Goal: Find specific page/section: Find specific page/section

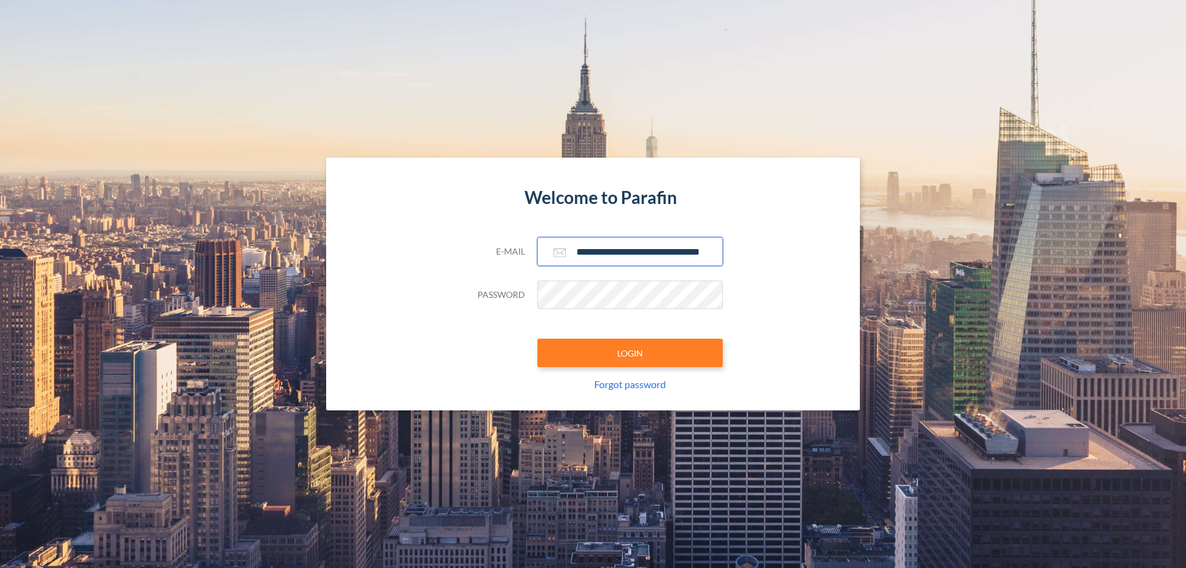
type input "**********"
click at [630, 353] on button "LOGIN" at bounding box center [629, 352] width 185 height 28
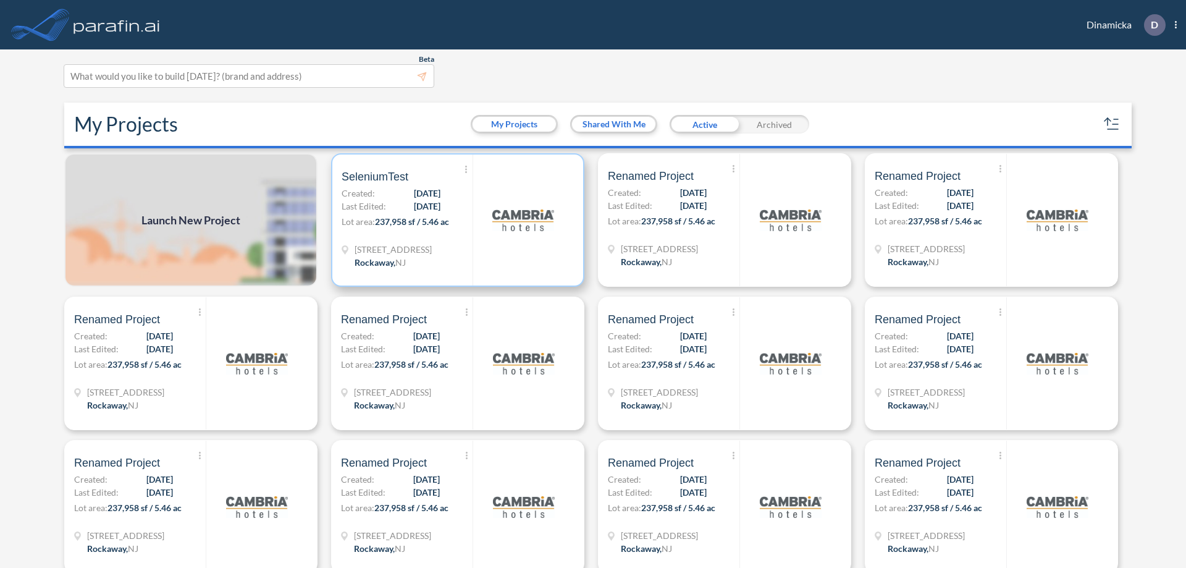
scroll to position [3, 0]
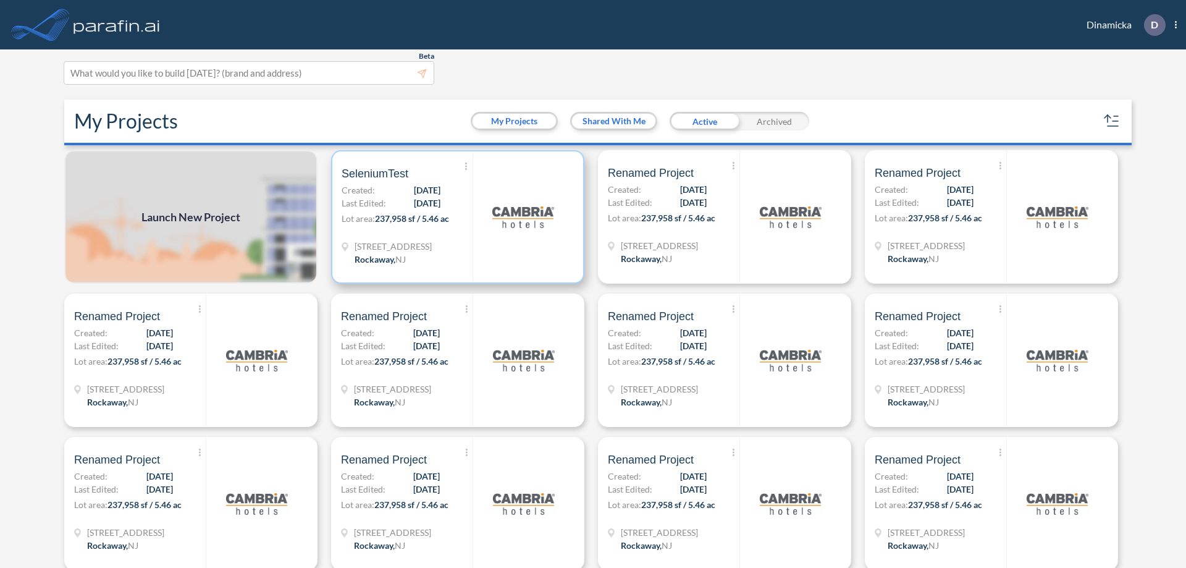
click at [455, 217] on p "Lot area: 237,958 sf / 5.46 ac" at bounding box center [407, 221] width 131 height 18
